Goal: Navigation & Orientation: Find specific page/section

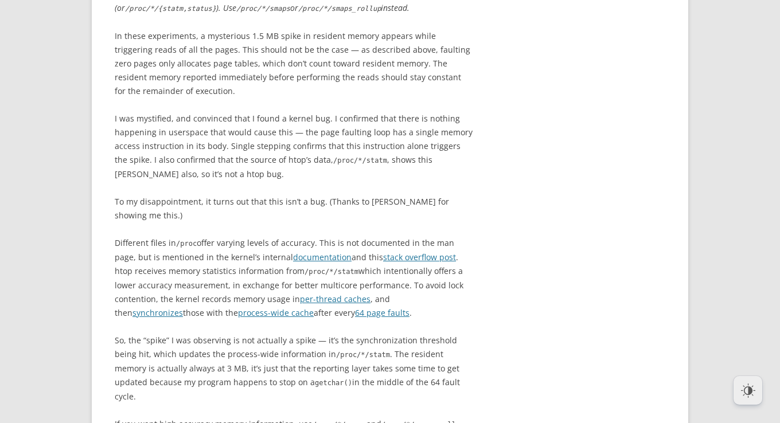
scroll to position [7347, 0]
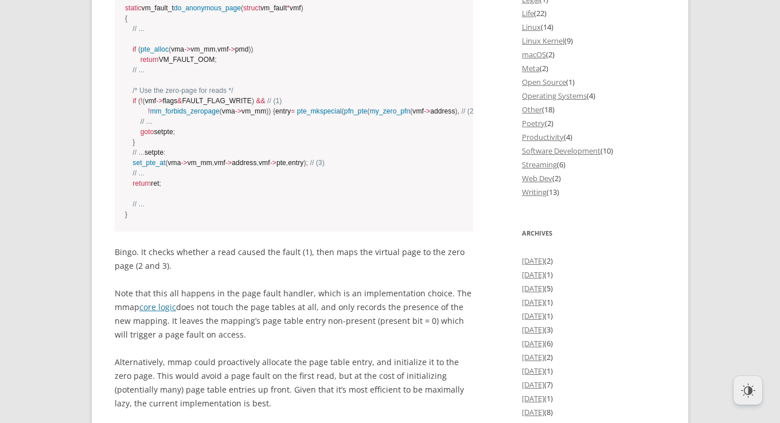
scroll to position [1398, 0]
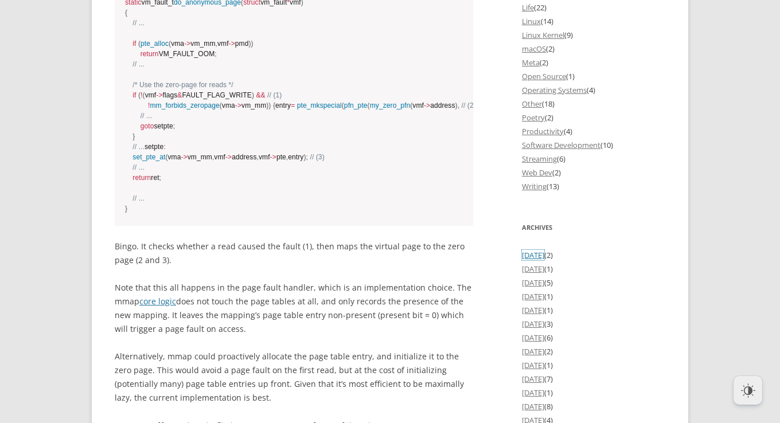
click at [545, 252] on link "[DATE]" at bounding box center [533, 255] width 22 height 10
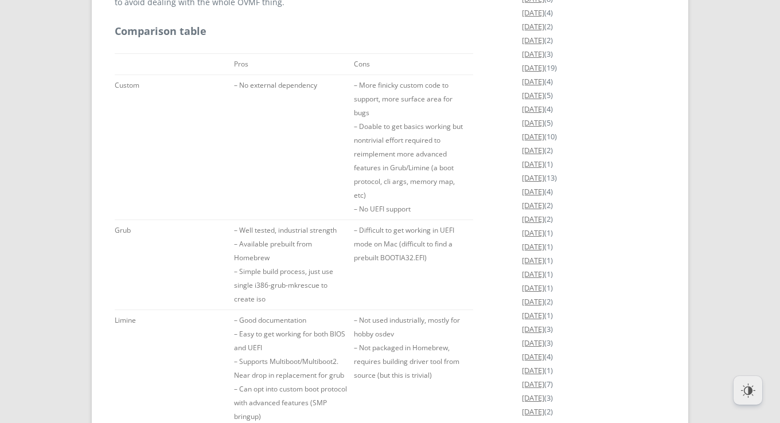
scroll to position [2057, 0]
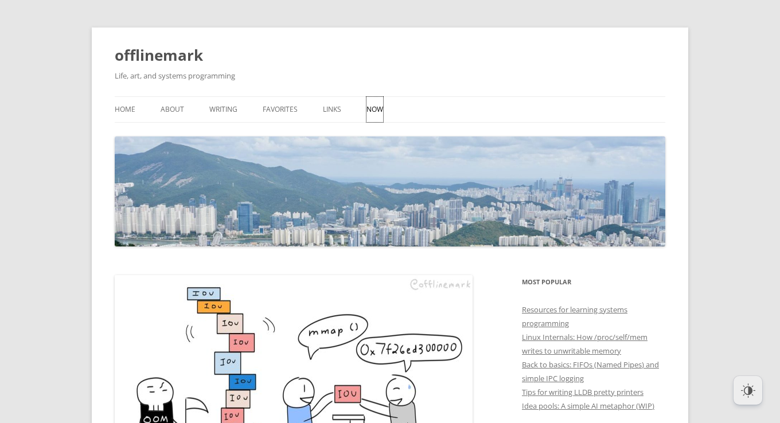
click at [378, 112] on link "Now" at bounding box center [375, 109] width 17 height 25
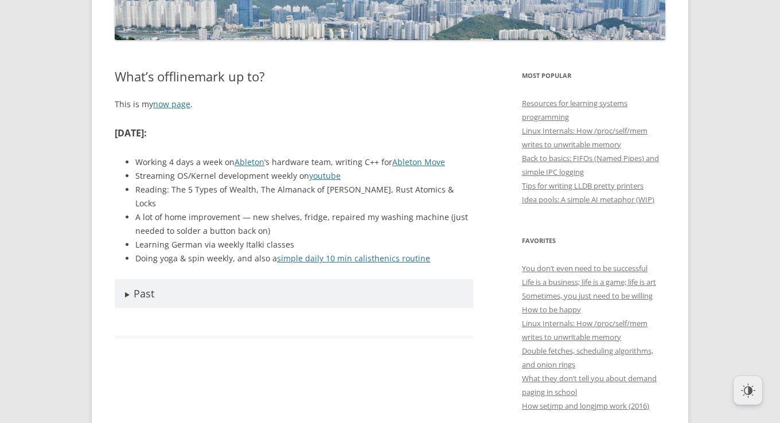
scroll to position [207, 0]
click at [425, 163] on link "Ableton Move" at bounding box center [418, 162] width 53 height 11
click at [244, 211] on li "A lot of home improvement — new shelves, fridge, repaired my washing machine (j…" at bounding box center [304, 225] width 338 height 28
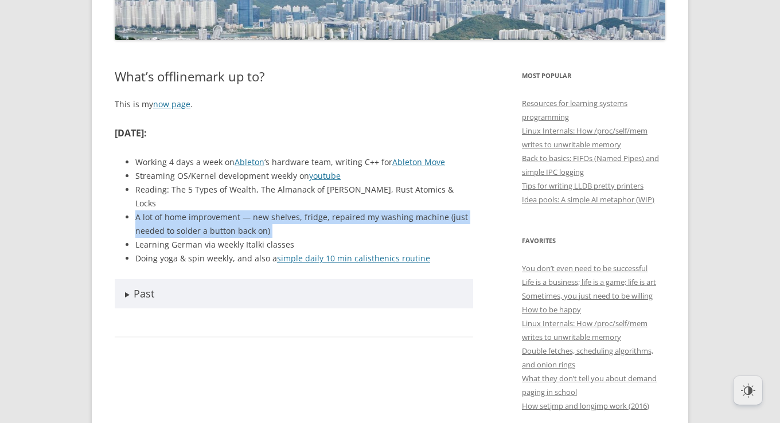
click at [273, 223] on li "A lot of home improvement — new shelves, fridge, repaired my washing machine (j…" at bounding box center [304, 225] width 338 height 28
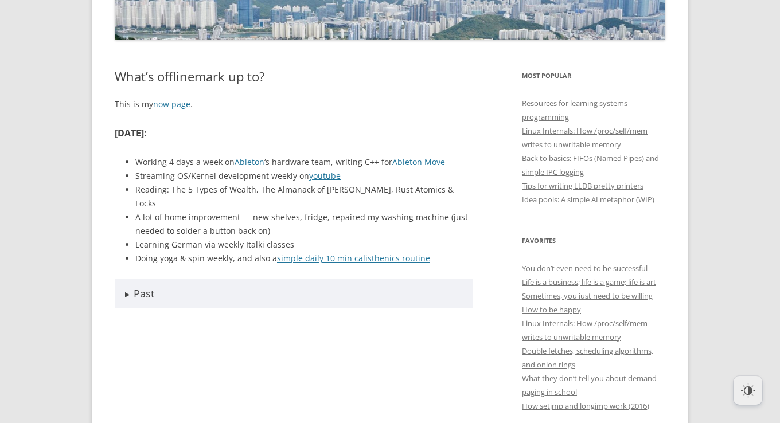
click at [226, 285] on summary "Past" at bounding box center [294, 293] width 359 height 29
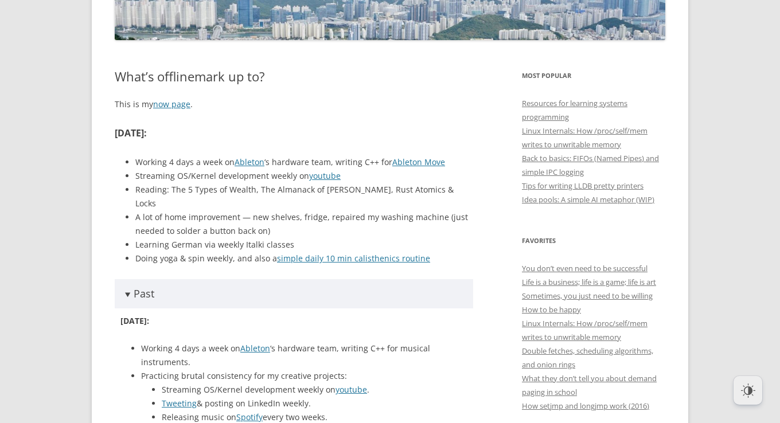
click at [226, 285] on summary "Past" at bounding box center [294, 293] width 359 height 29
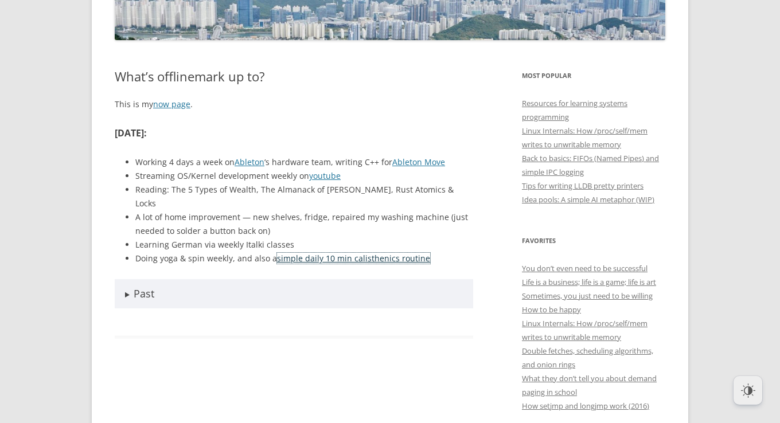
click at [355, 253] on link "simple daily 10 min calisthenics routine" at bounding box center [353, 258] width 153 height 11
click at [346, 341] on div "What’s offlinemark up to? This is my now page . March 2025 : Working 4 days a w…" at bounding box center [294, 225] width 359 height 312
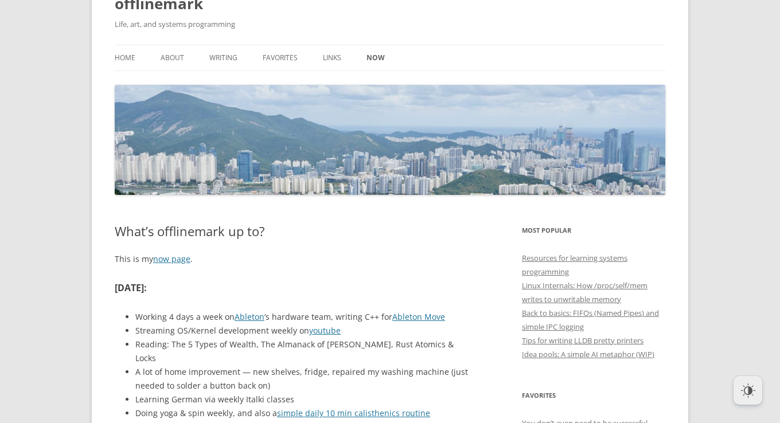
scroll to position [0, 0]
